Goal: Information Seeking & Learning: Check status

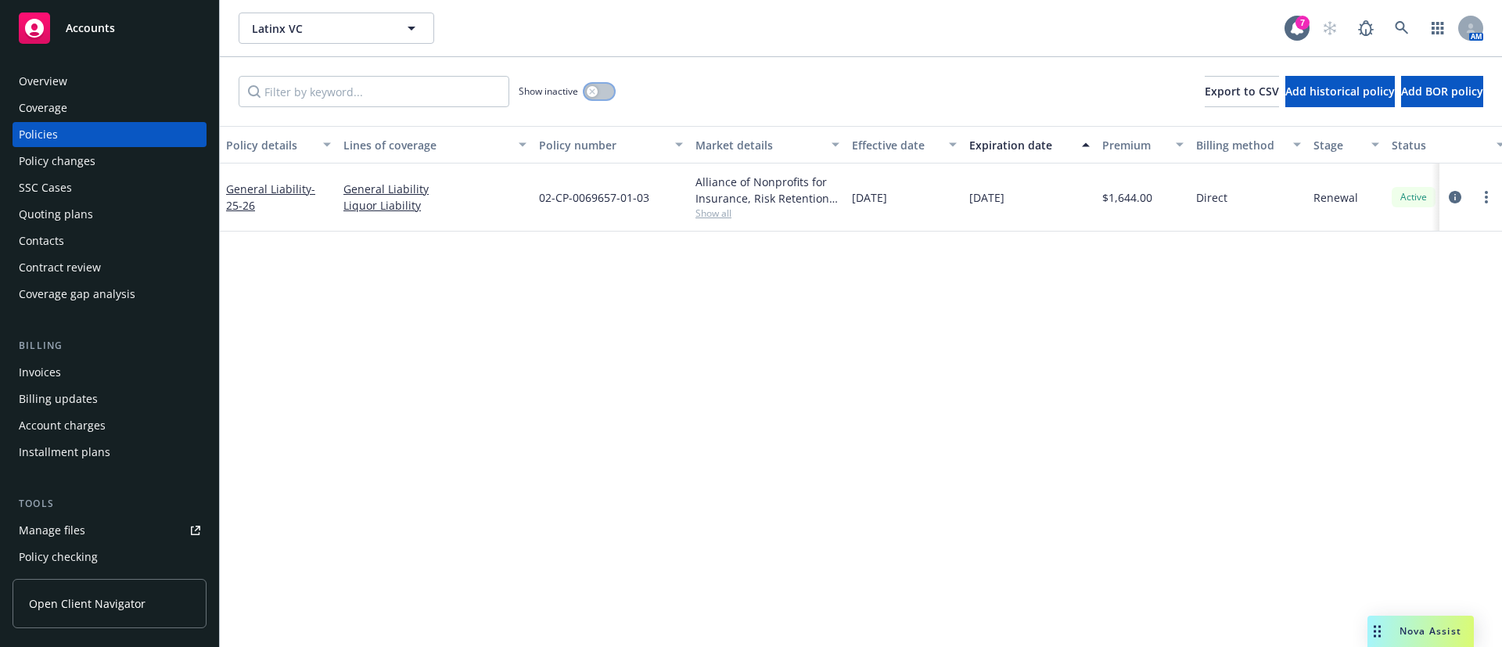
click at [599, 98] on button "button" at bounding box center [599, 92] width 30 height 16
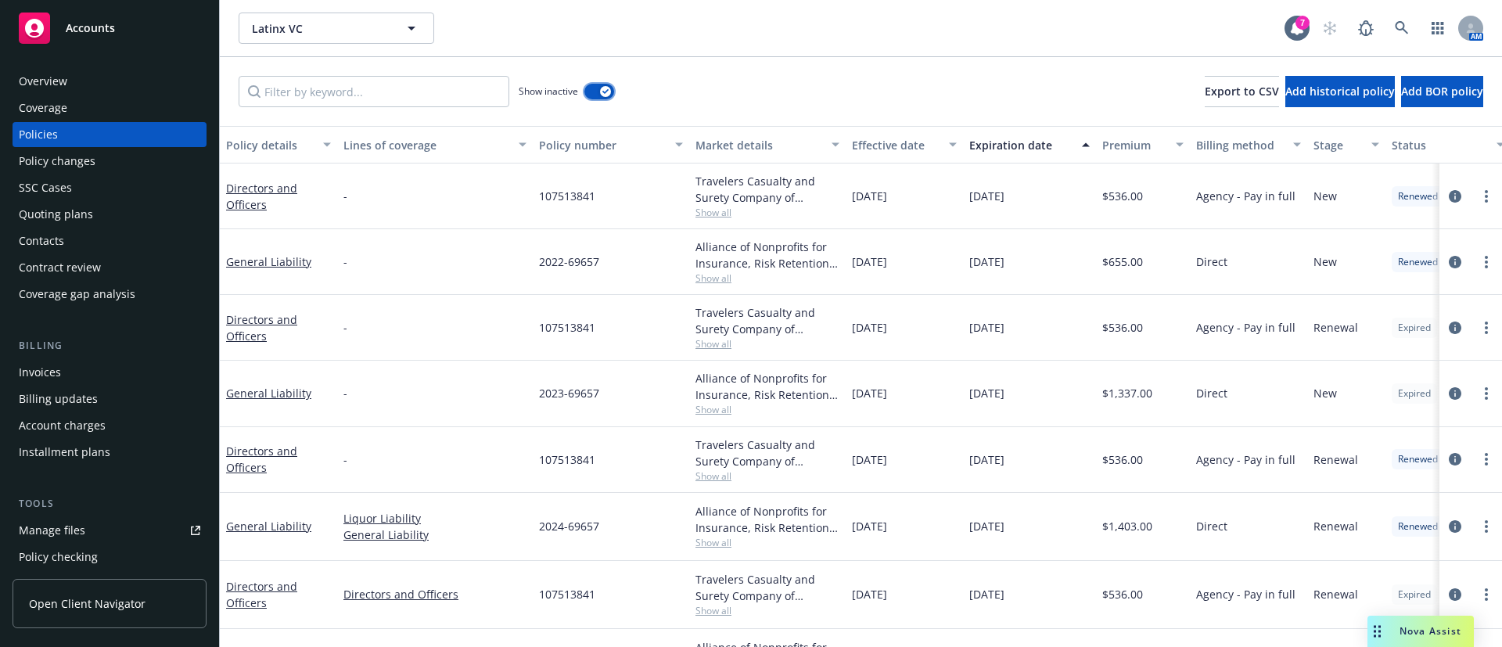
scroll to position [352, 0]
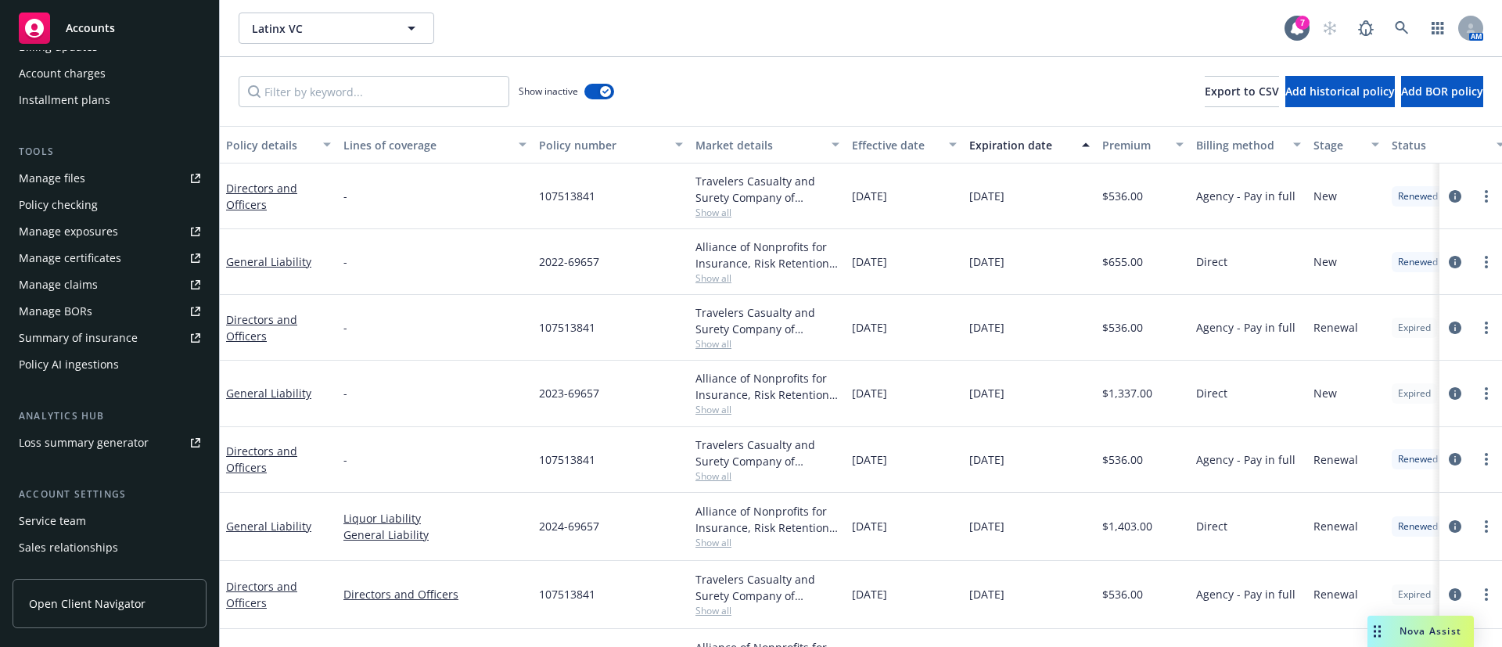
click at [98, 511] on div "Service team" at bounding box center [109, 520] width 181 height 25
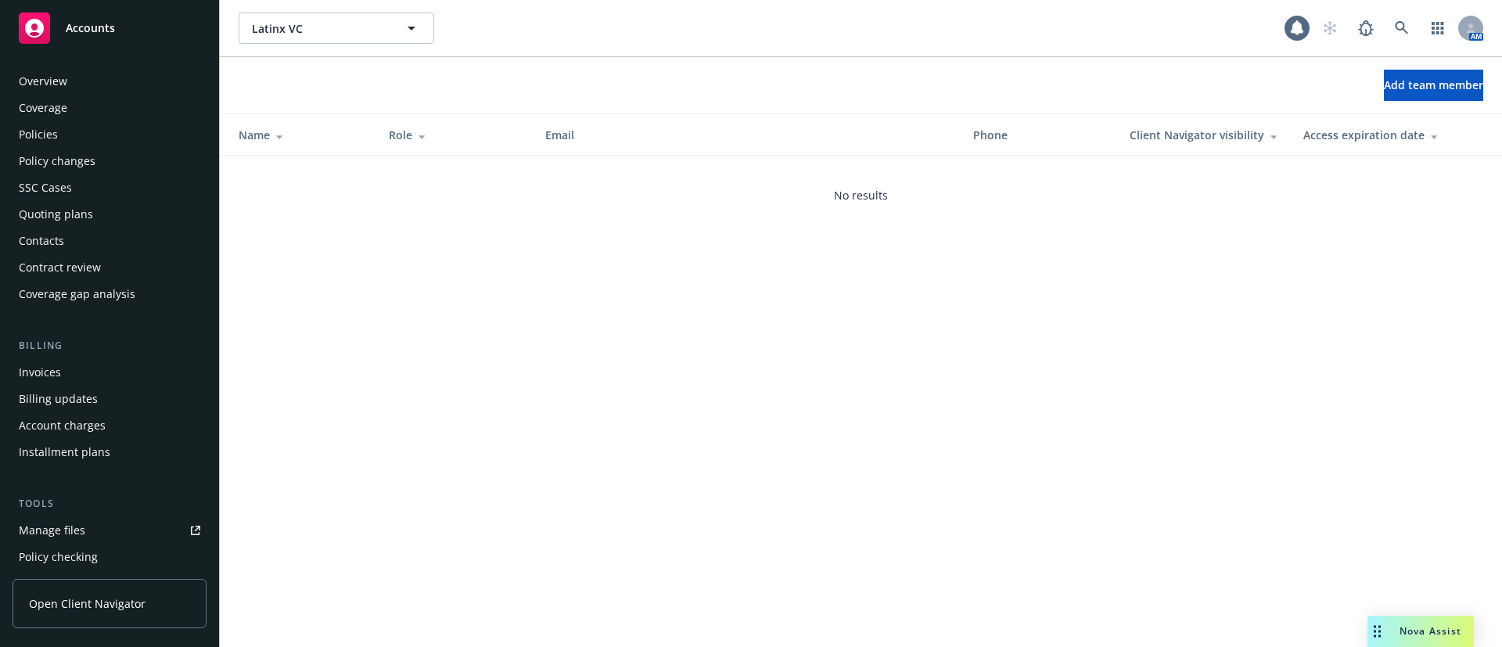
scroll to position [425, 0]
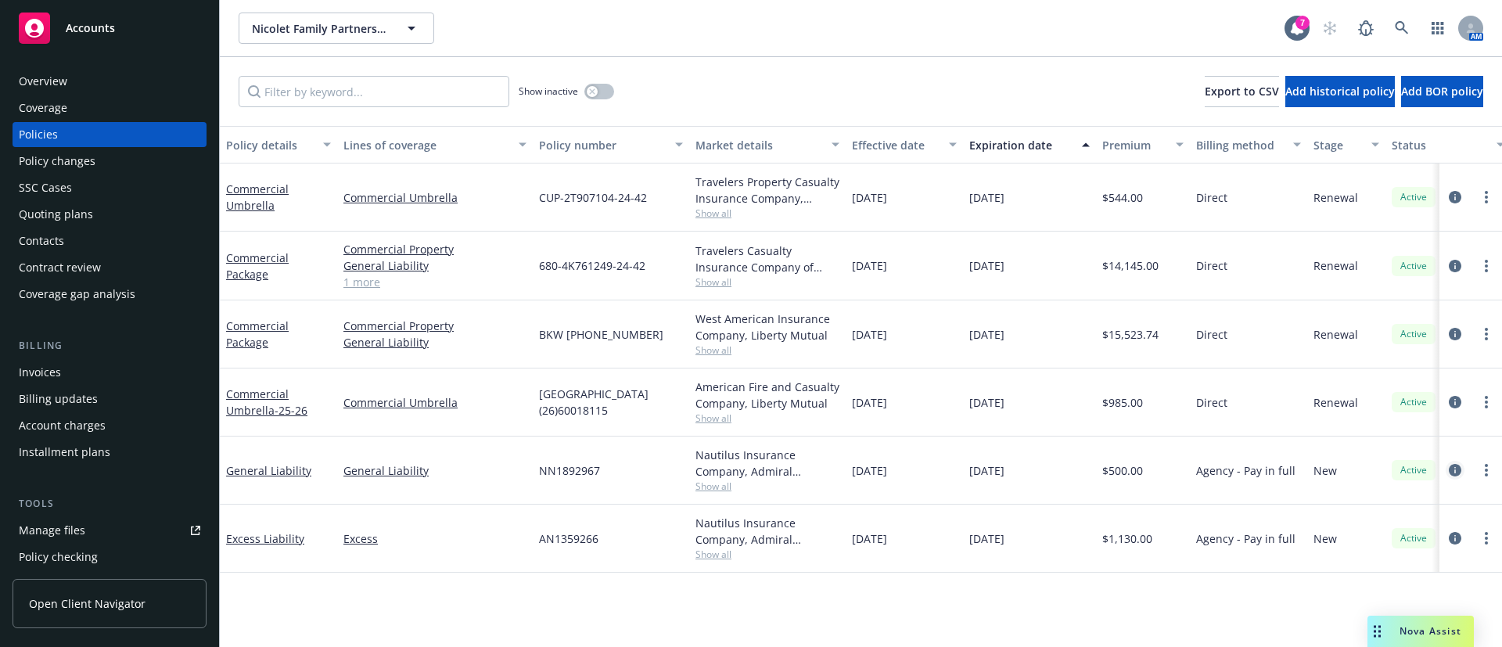
click at [1451, 468] on icon "circleInformation" at bounding box center [1454, 470] width 13 height 13
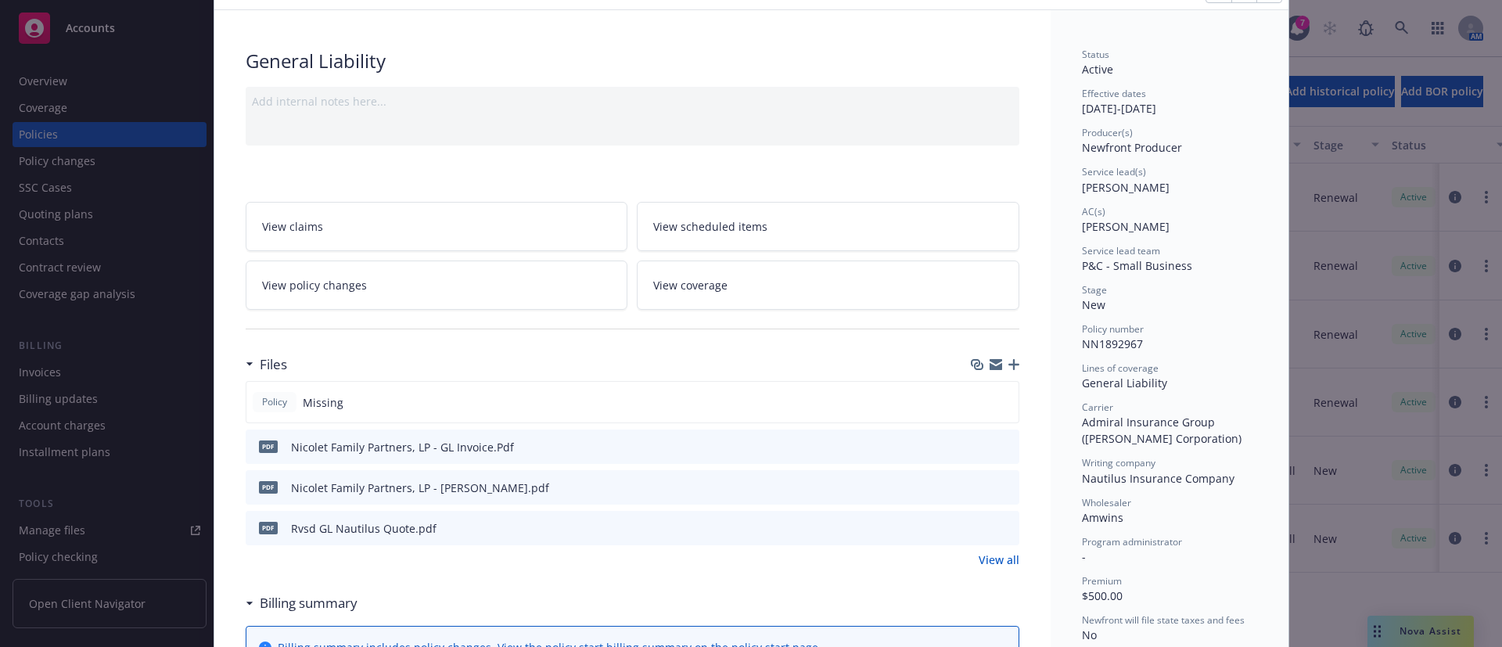
scroll to position [117, 0]
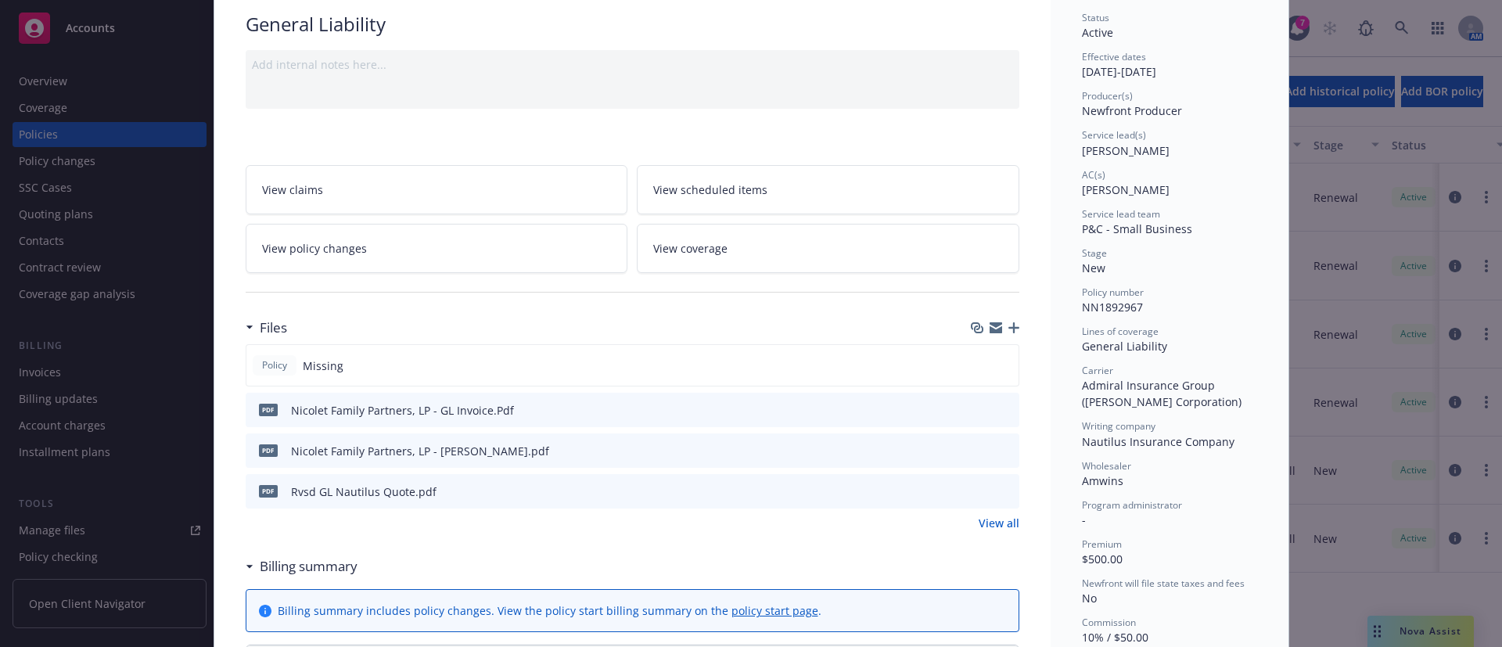
click at [997, 446] on icon "preview file" at bounding box center [1004, 449] width 14 height 11
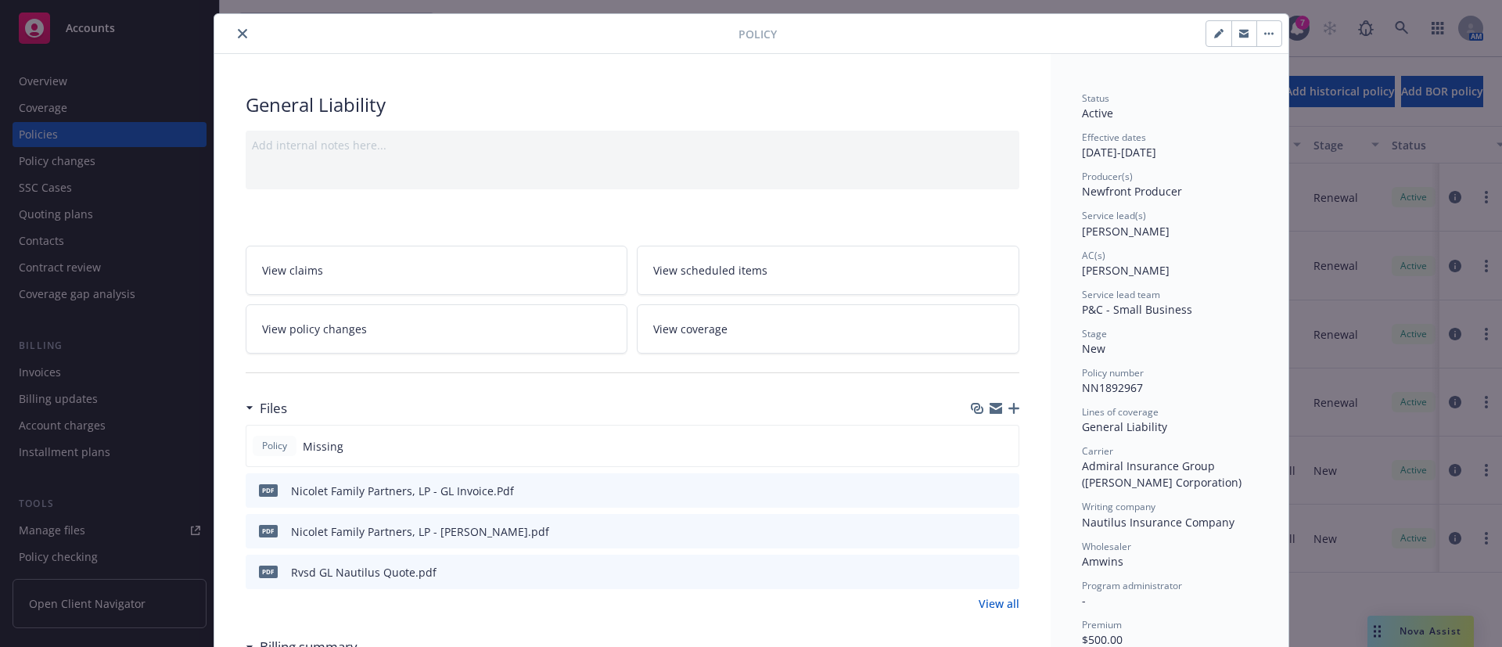
scroll to position [0, 0]
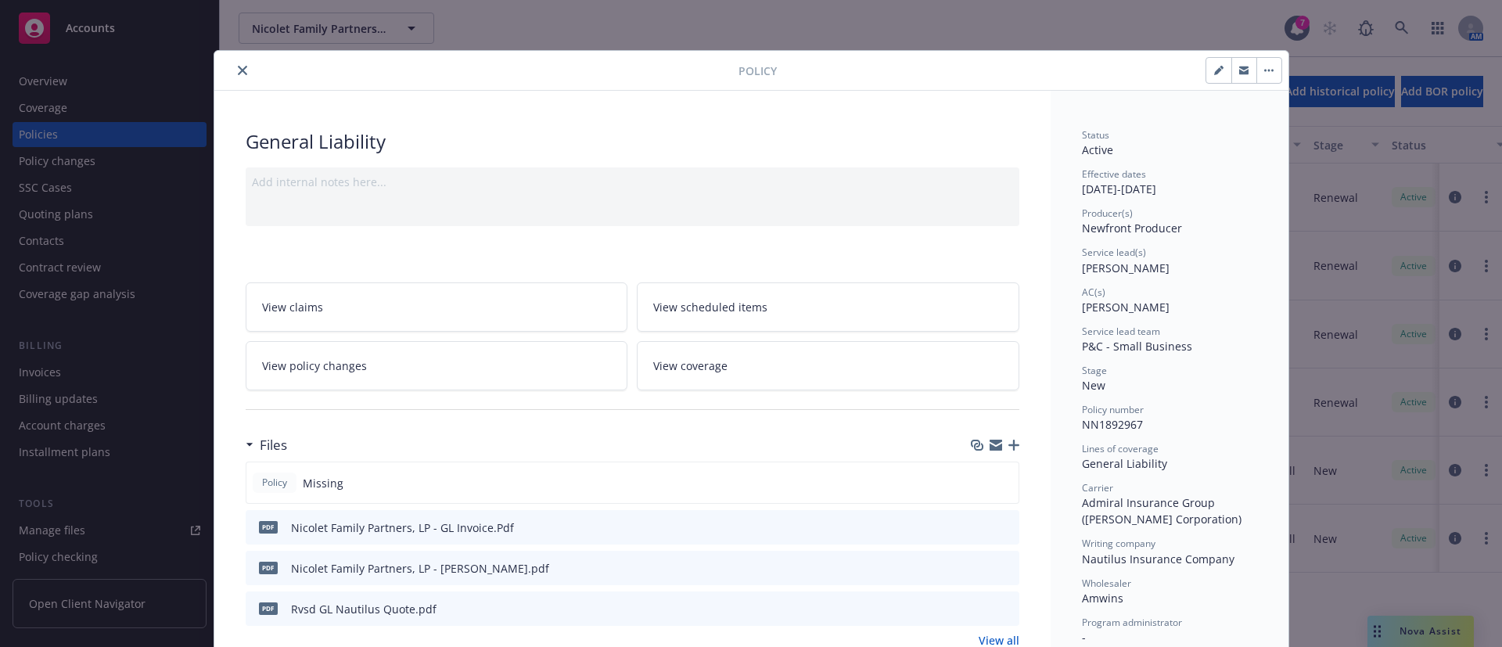
click at [240, 69] on button "close" at bounding box center [242, 70] width 19 height 19
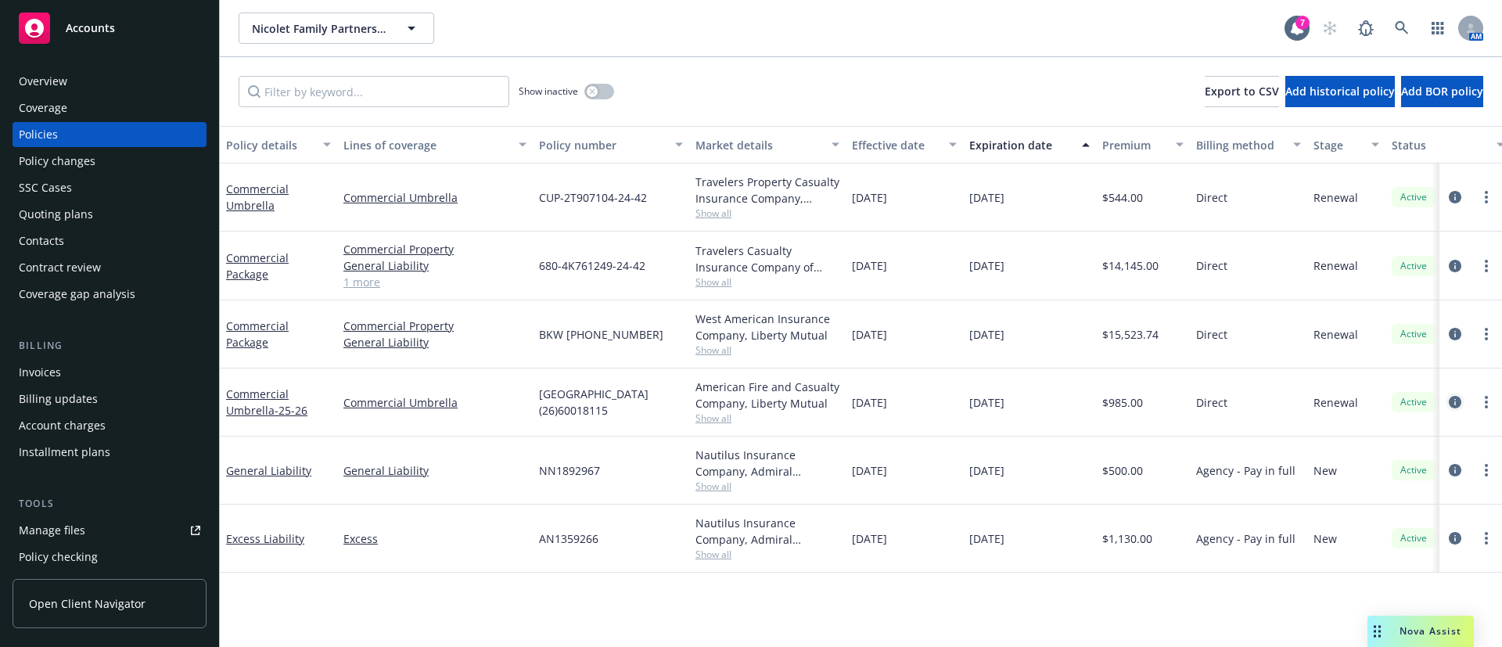
click at [1455, 400] on icon "circleInformation" at bounding box center [1454, 402] width 13 height 13
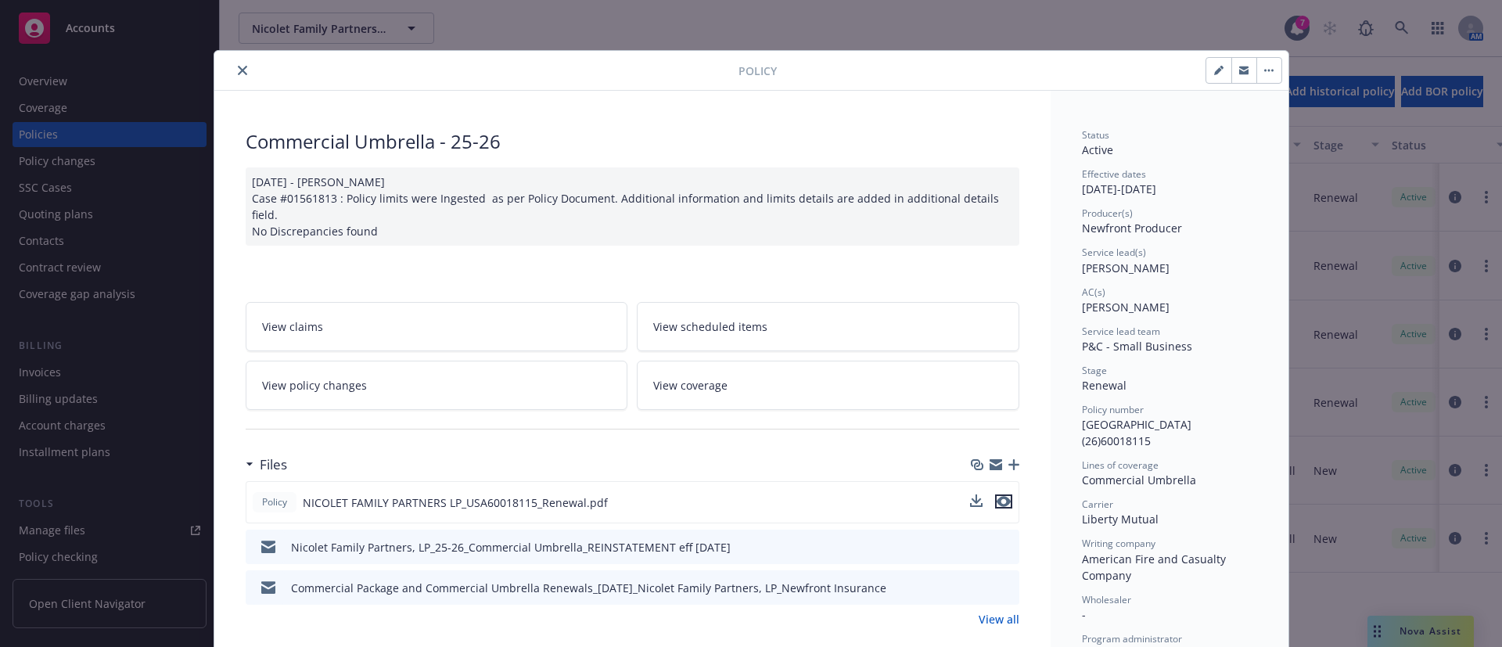
click at [998, 496] on icon "preview file" at bounding box center [1003, 501] width 14 height 11
click at [221, 62] on div at bounding box center [480, 70] width 518 height 19
click at [238, 66] on icon "close" at bounding box center [242, 70] width 9 height 9
